Goal: Entertainment & Leisure: Consume media (video, audio)

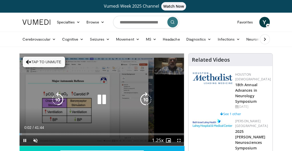
click at [101, 101] on icon "Video Player" at bounding box center [101, 100] width 15 height 15
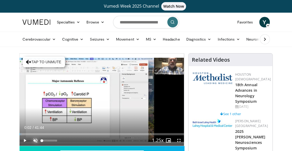
click at [33, 141] on span "Video Player" at bounding box center [35, 141] width 11 height 11
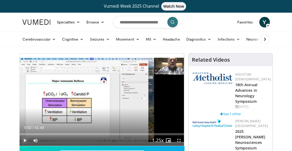
click at [25, 137] on span "Video Player" at bounding box center [25, 141] width 11 height 11
click at [179, 142] on span "Video Player" at bounding box center [178, 141] width 11 height 11
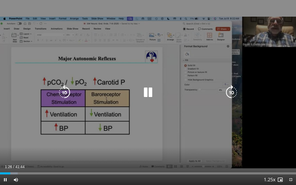
click at [152, 92] on icon "Video Player" at bounding box center [148, 92] width 15 height 15
